Goal: Transaction & Acquisition: Obtain resource

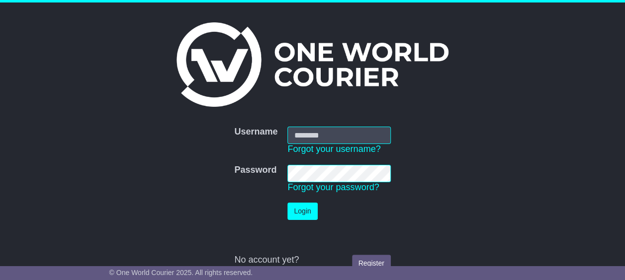
click at [303, 137] on input "Username" at bounding box center [338, 135] width 103 height 17
type input "**********"
click at [306, 212] on button "Login" at bounding box center [302, 211] width 30 height 17
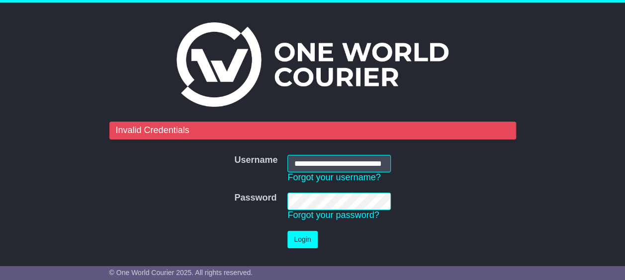
click at [273, 209] on tr "Password Password Forgot your password?" at bounding box center [312, 207] width 166 height 38
click at [314, 245] on button "Login" at bounding box center [302, 239] width 30 height 17
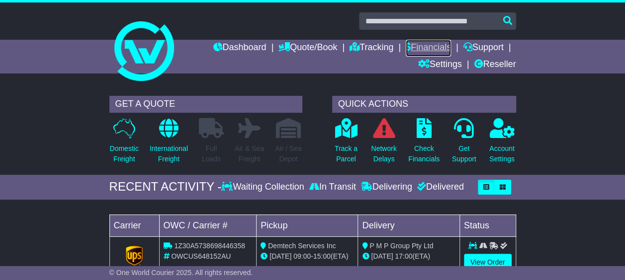
click at [422, 42] on link "Financials" at bounding box center [428, 48] width 45 height 17
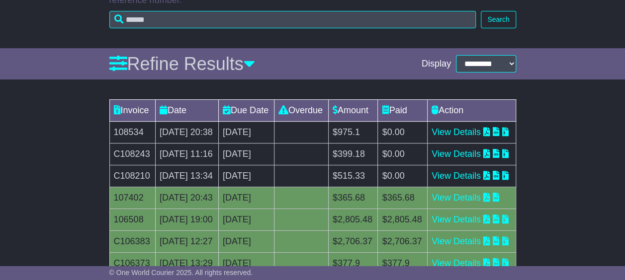
scroll to position [149, 0]
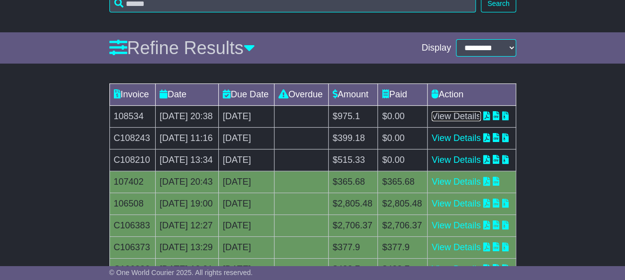
click at [481, 121] on link "View Details" at bounding box center [456, 116] width 49 height 10
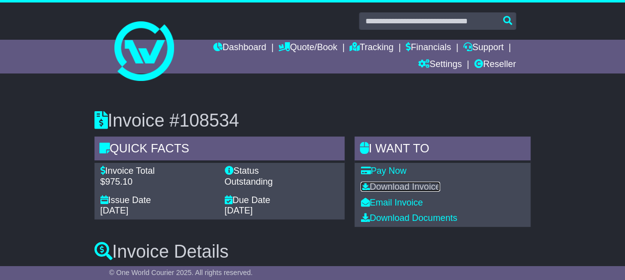
click at [408, 189] on link "Download Invoice" at bounding box center [401, 187] width 80 height 10
